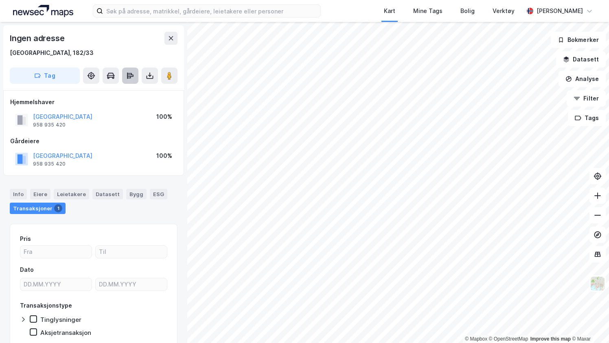
click at [137, 77] on button at bounding box center [130, 76] width 16 height 16
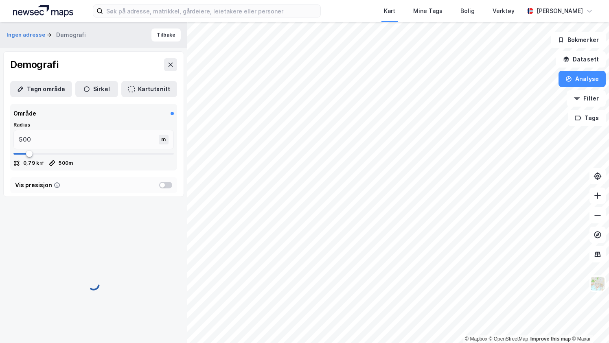
click at [155, 118] on div "© Mapbox © OpenStreetMap Improve this map © Maxar Ingen adresse Demografi Tilba…" at bounding box center [304, 182] width 609 height 321
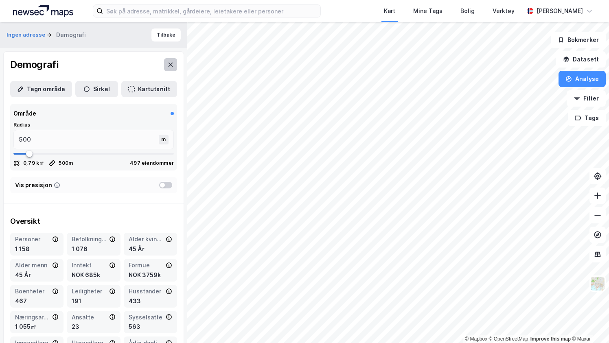
click at [166, 68] on button at bounding box center [170, 64] width 13 height 13
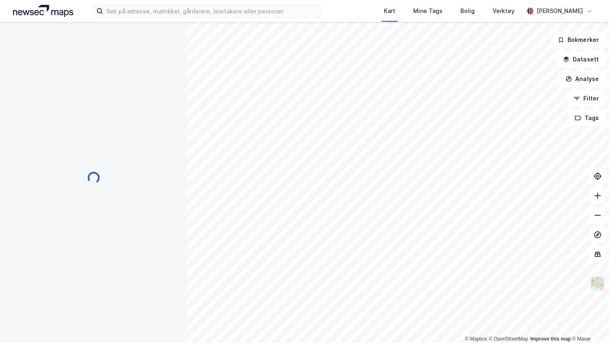
scroll to position [7, 0]
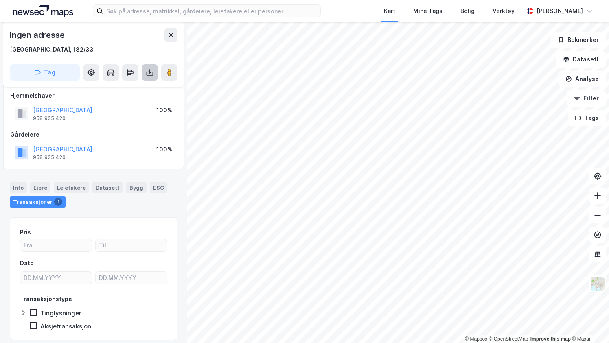
click at [155, 77] on button at bounding box center [150, 72] width 16 height 16
click at [111, 85] on div "Last ned grunnbok" at bounding box center [109, 88] width 47 height 7
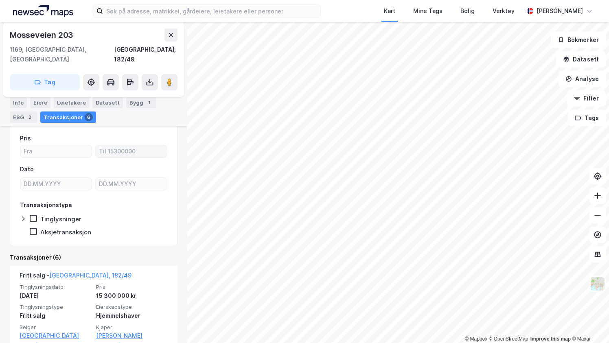
scroll to position [140, 0]
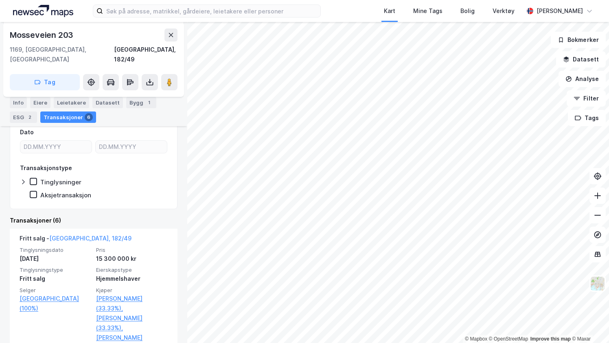
click at [105, 234] on div "Fritt salg - [GEOGRAPHIC_DATA], 182/49" at bounding box center [94, 240] width 148 height 13
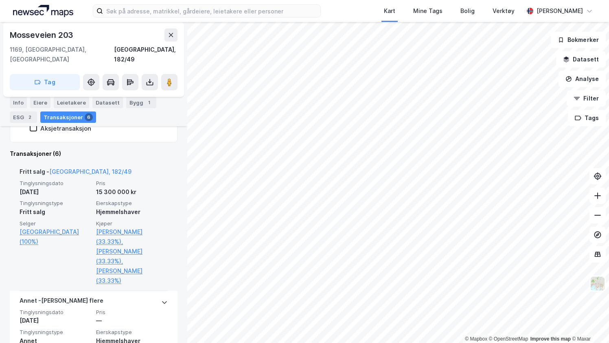
scroll to position [223, 0]
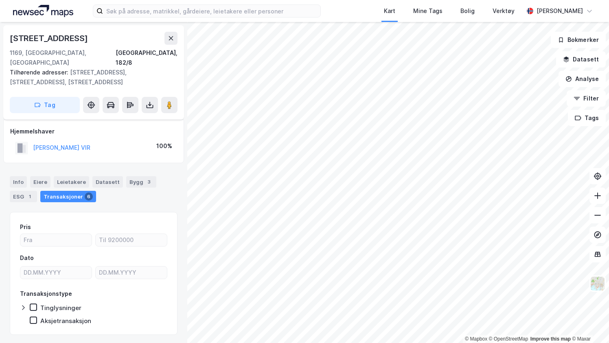
scroll to position [11, 0]
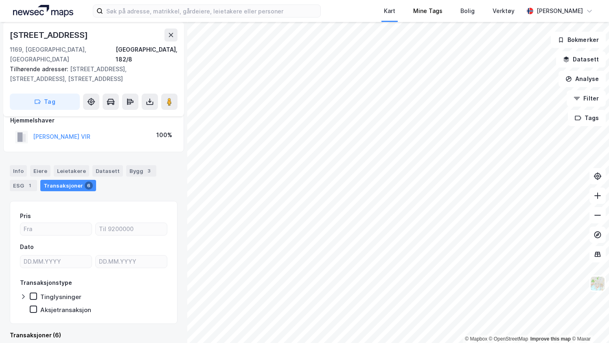
click at [402, 20] on div "Kart Mine Tags Bolig Verktøy [PERSON_NAME] © Mapbox © OpenStreetMap Improve thi…" at bounding box center [304, 171] width 609 height 343
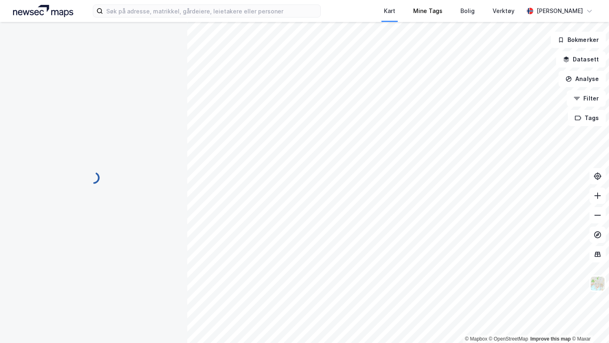
scroll to position [11, 0]
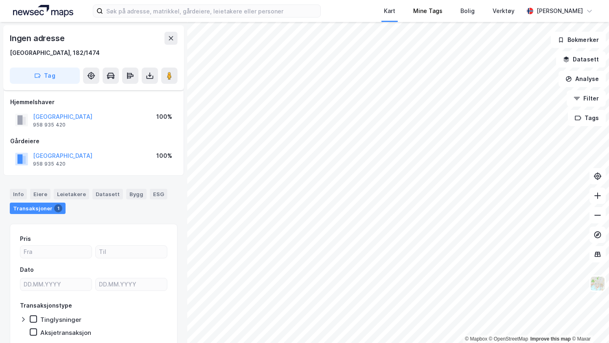
scroll to position [11, 0]
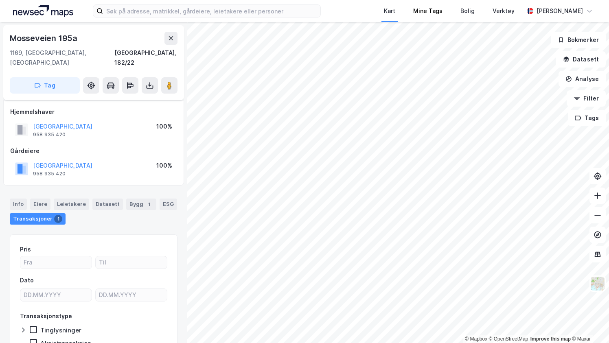
scroll to position [11, 0]
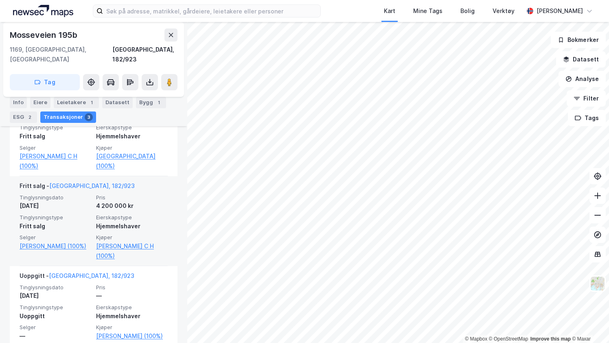
scroll to position [292, 0]
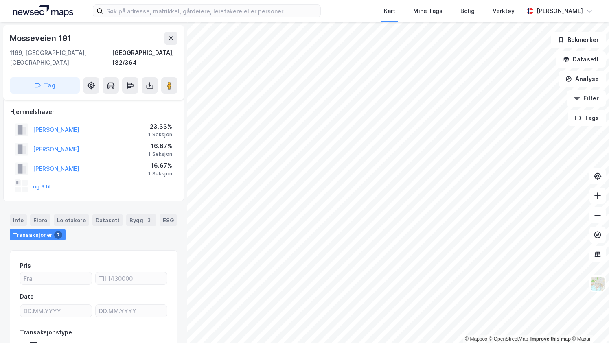
scroll to position [19, 0]
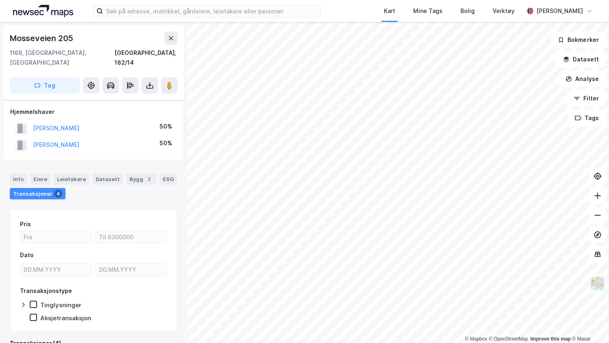
scroll to position [8, 0]
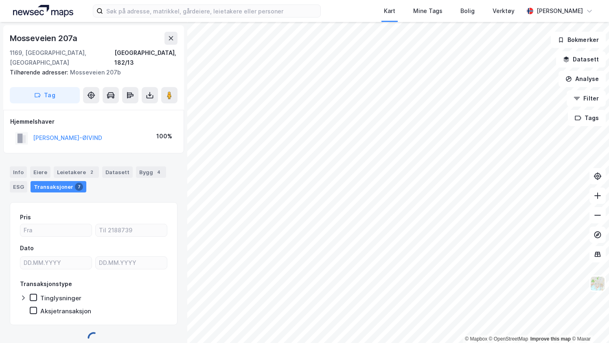
scroll to position [1, 0]
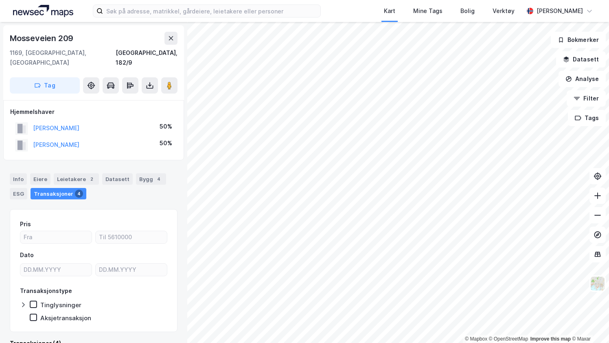
scroll to position [1, 0]
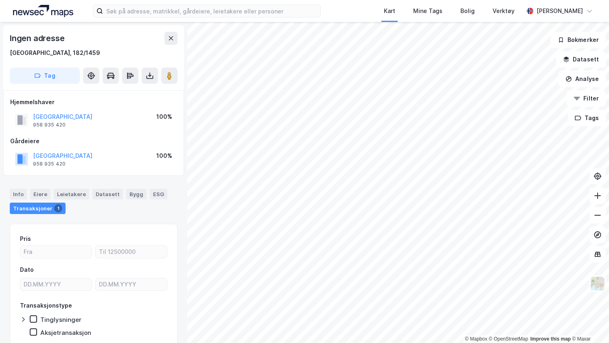
scroll to position [1, 0]
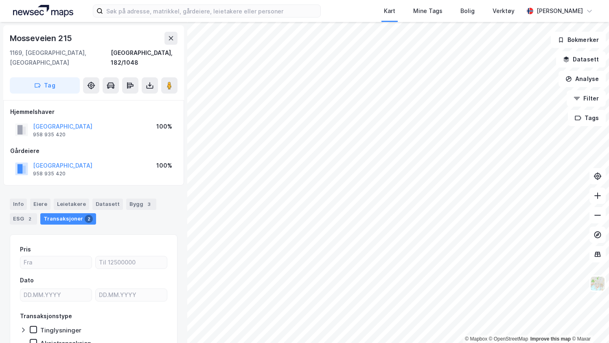
scroll to position [1, 0]
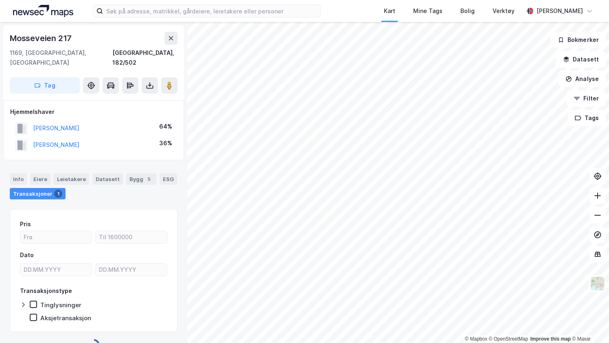
scroll to position [1, 0]
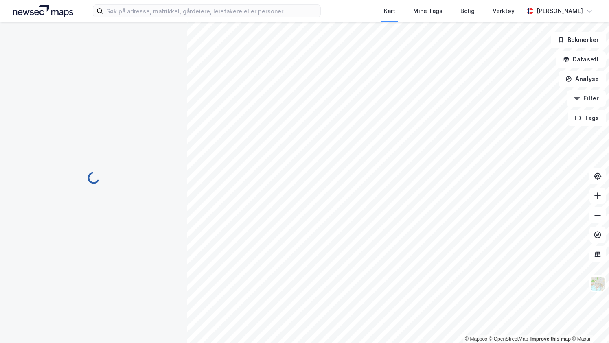
scroll to position [1, 0]
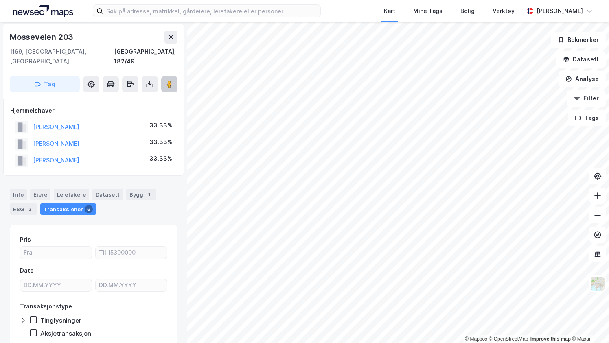
click at [172, 76] on button at bounding box center [169, 84] width 16 height 16
click at [0, 0] on button "[PERSON_NAME]" at bounding box center [0, 0] width 0 height 0
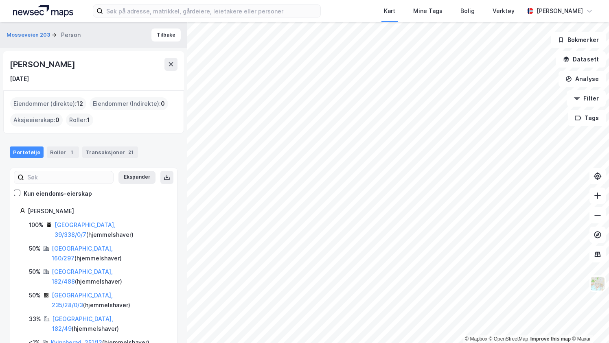
drag, startPoint x: 107, startPoint y: 65, endPoint x: 4, endPoint y: 65, distance: 102.1
click at [4, 65] on div "[PERSON_NAME] [DATE]" at bounding box center [93, 70] width 181 height 39
copy div "[PERSON_NAME]"
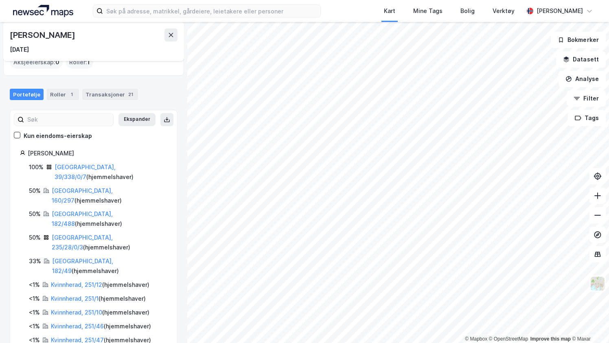
click at [72, 215] on div "100% [GEOGRAPHIC_DATA], 39/338/0/7 ( hjemmelshaver ) 50% [GEOGRAPHIC_DATA], 160…" at bounding box center [93, 267] width 147 height 210
click at [72, 258] on link "[GEOGRAPHIC_DATA], 182/49" at bounding box center [82, 266] width 61 height 17
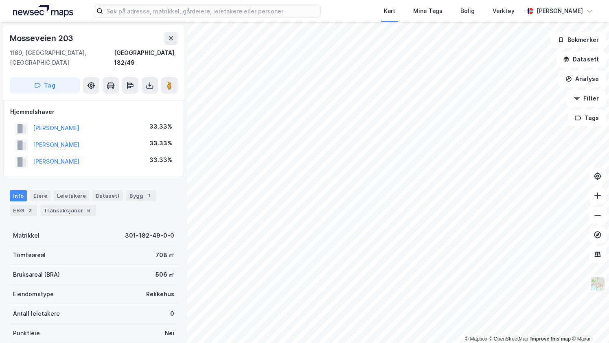
scroll to position [1, 0]
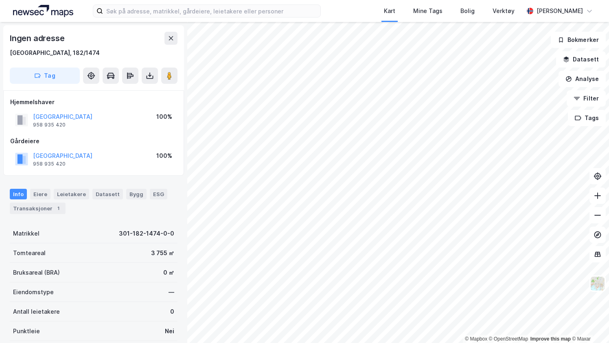
scroll to position [1, 0]
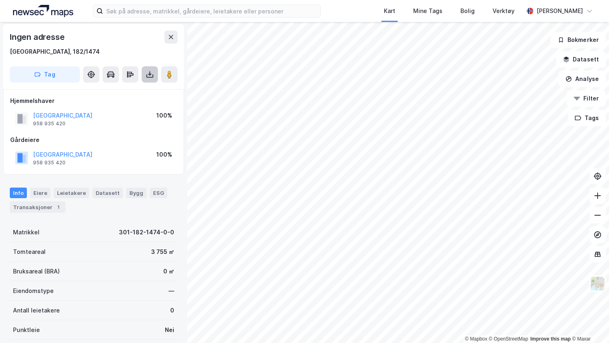
click at [145, 77] on button at bounding box center [150, 74] width 16 height 16
click at [126, 93] on div "Last ned grunnbok" at bounding box center [109, 90] width 47 height 7
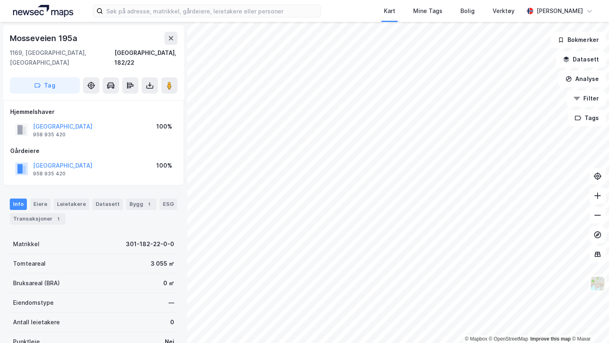
scroll to position [1, 0]
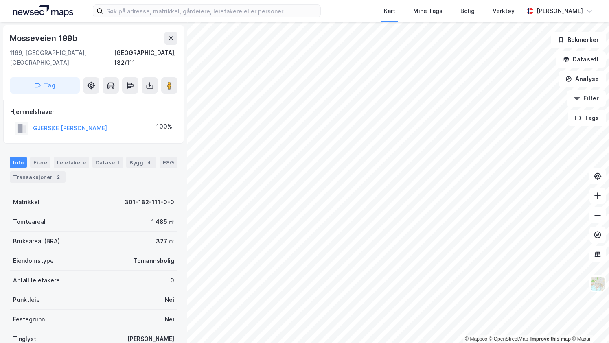
scroll to position [1, 0]
